Goal: Task Accomplishment & Management: Complete application form

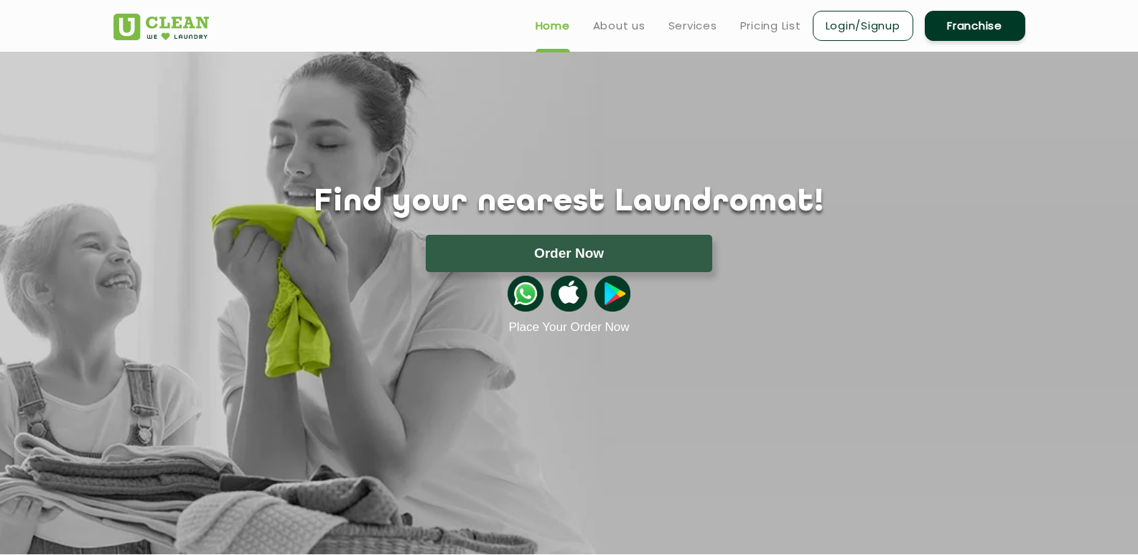
click at [961, 32] on link "Franchise" at bounding box center [975, 26] width 101 height 30
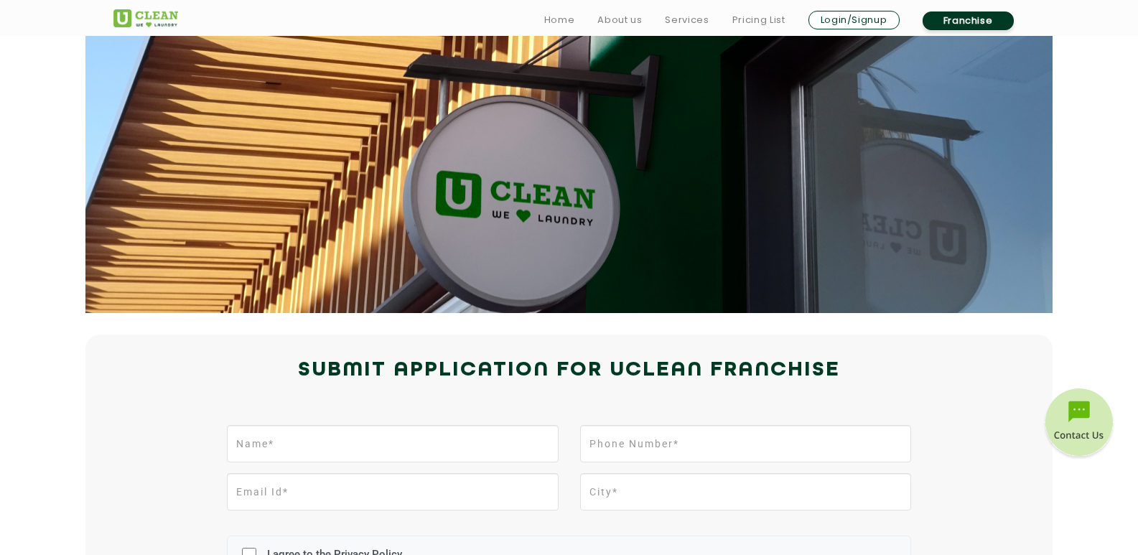
scroll to position [215, 0]
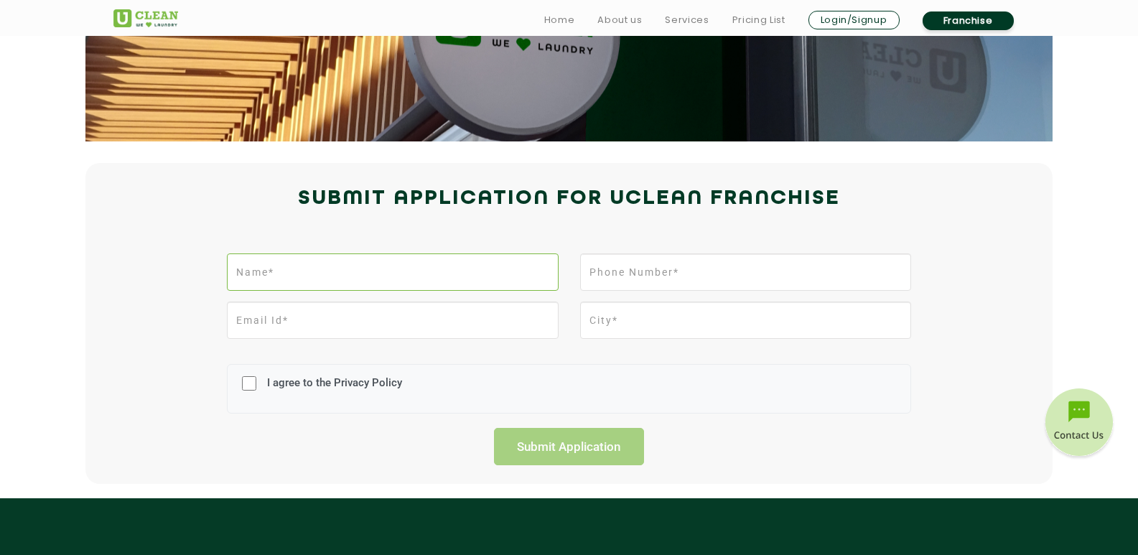
click at [314, 270] on input "text" at bounding box center [392, 272] width 331 height 37
type input "[PERSON_NAME]"
type input "9331435352"
type input "[EMAIL_ADDRESS][DOMAIN_NAME]"
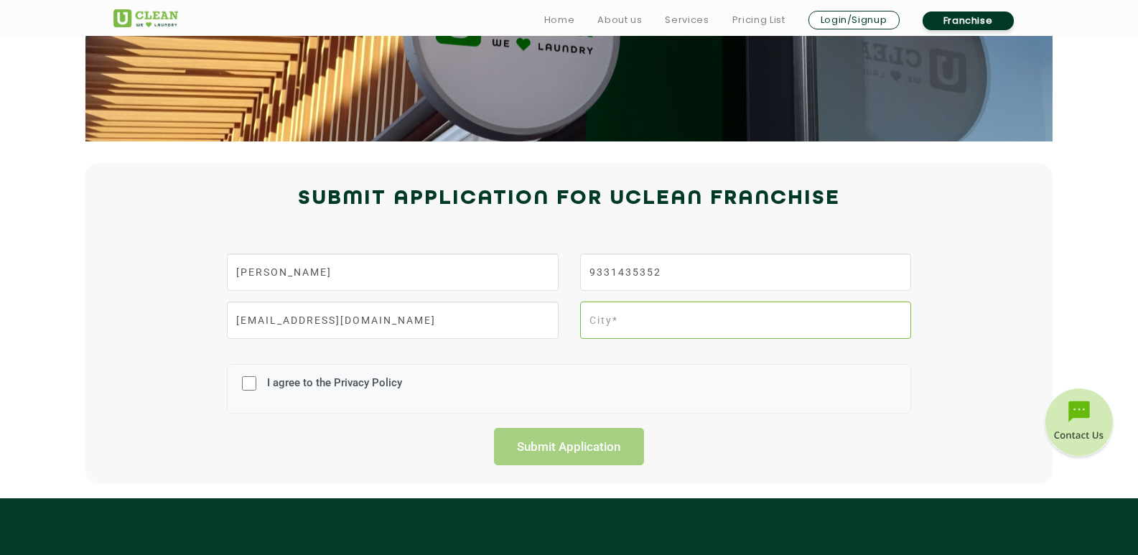
click at [626, 322] on input "text" at bounding box center [745, 320] width 331 height 37
type input "B"
type input "BARUIPUR"
click at [244, 381] on input "I agree to the Privacy Policy" at bounding box center [249, 383] width 14 height 37
checkbox input "true"
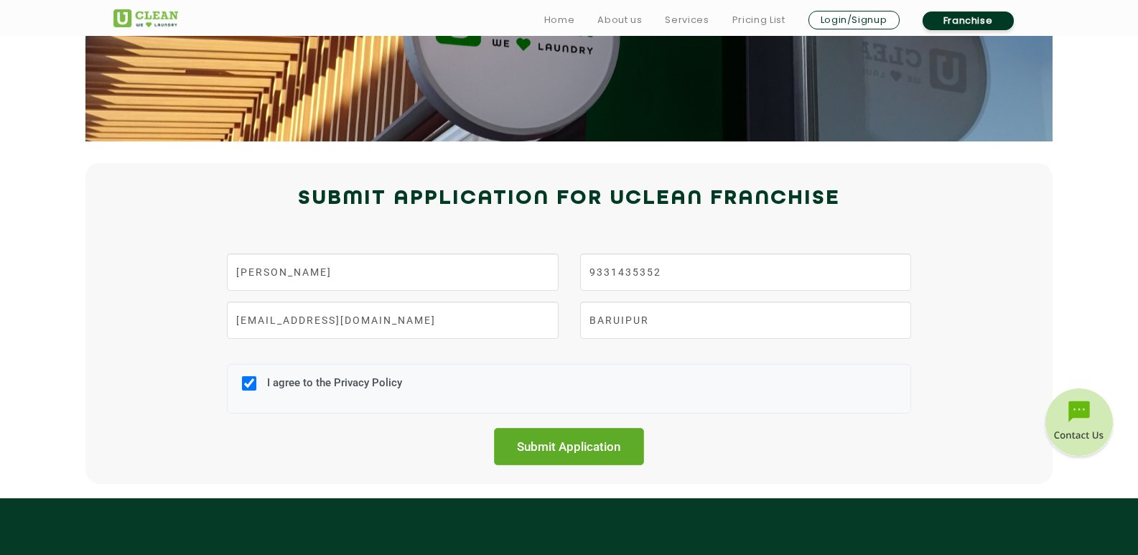
click at [565, 443] on input "Submit Application" at bounding box center [569, 446] width 151 height 37
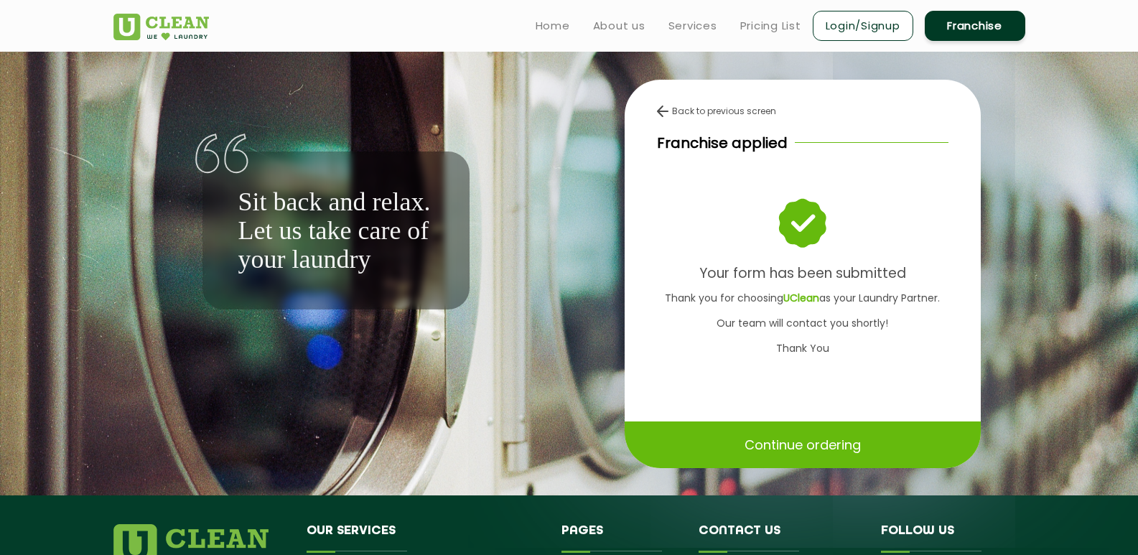
click at [659, 111] on img at bounding box center [662, 111] width 11 height 11
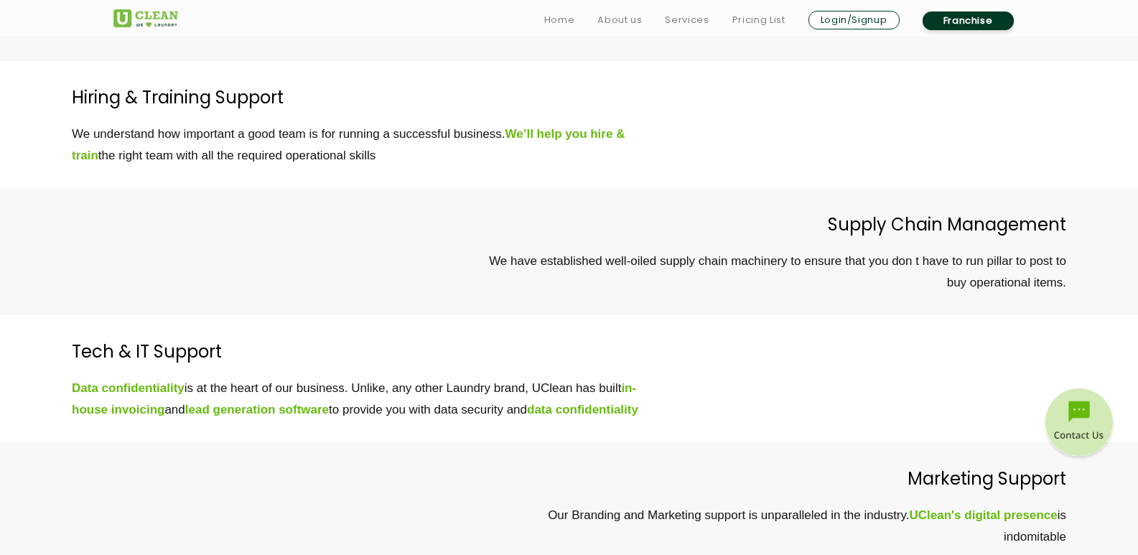
scroll to position [4381, 0]
